Goal: Information Seeking & Learning: Learn about a topic

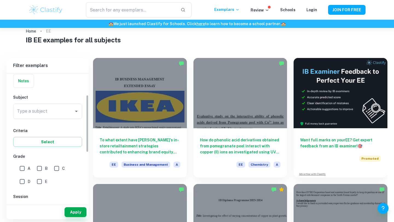
scroll to position [48, 0]
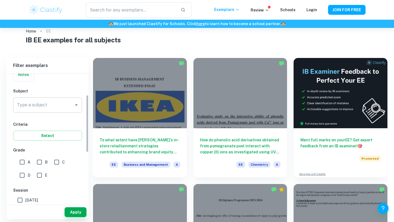
click at [55, 101] on input "Type a subject" at bounding box center [44, 105] width 56 height 10
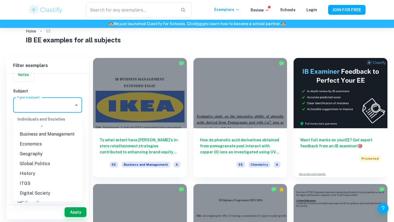
scroll to position [494, 0]
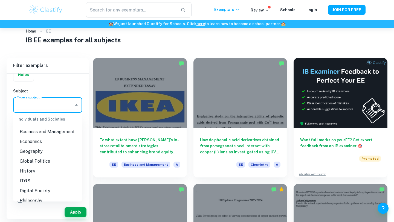
click at [44, 150] on li "Geography" at bounding box center [47, 152] width 69 height 10
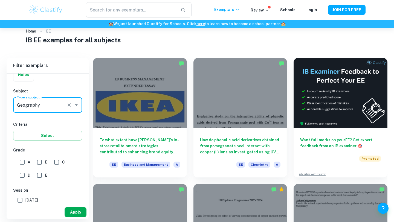
click at [71, 210] on button "Apply" at bounding box center [76, 213] width 22 height 10
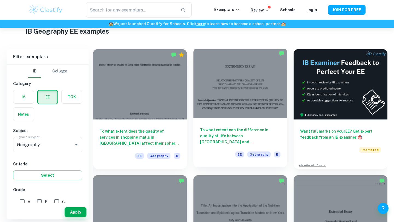
scroll to position [20, 0]
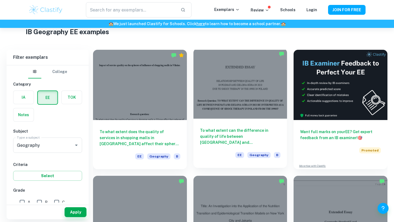
click at [247, 96] on div at bounding box center [241, 83] width 94 height 70
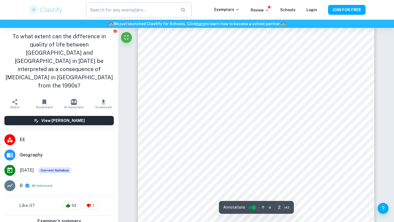
scroll to position [405, 0]
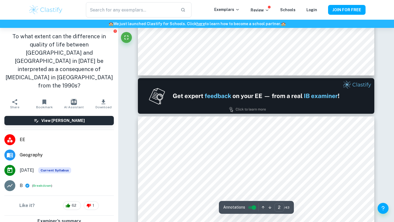
type input "1"
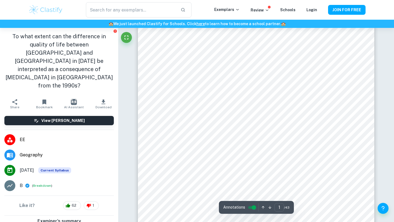
scroll to position [144, 0]
